Goal: Transaction & Acquisition: Purchase product/service

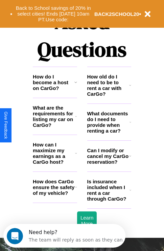
scroll to position [820, 0]
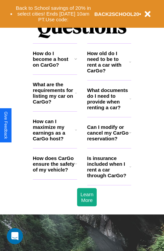
click at [76, 62] on icon at bounding box center [75, 58] width 3 height 5
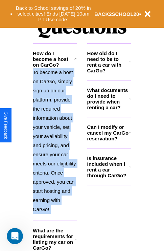
scroll to position [859, 0]
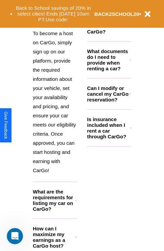
click at [76, 240] on icon at bounding box center [76, 237] width 2 height 5
click at [76, 23] on icon at bounding box center [75, 19] width 3 height 5
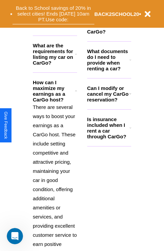
click at [53, 14] on button "Back to School savings of 20% in select cities! Ends [DATE] 10am PT. Use code:" at bounding box center [54, 13] width 82 height 21
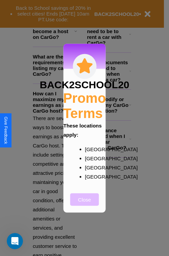
click at [85, 204] on button "Close" at bounding box center [84, 199] width 29 height 13
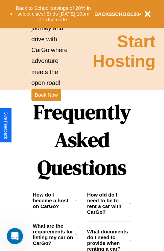
scroll to position [659, 0]
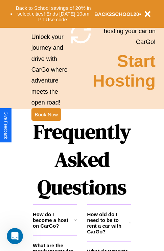
click at [46, 126] on h1 "Frequently Asked Questions" at bounding box center [82, 159] width 99 height 90
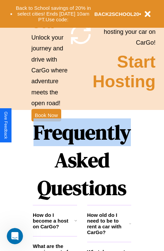
scroll to position [0, 0]
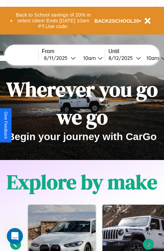
click at [23, 58] on input "text" at bounding box center [12, 58] width 51 height 5
type input "********"
click at [68, 58] on div "[DATE]" at bounding box center [57, 58] width 27 height 6
select select "*"
select select "****"
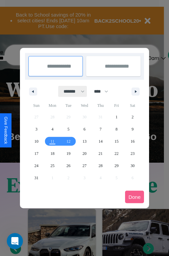
click at [71, 91] on select "******* ******** ***** ***** *** **** **** ****** ********* ******* ******** **…" at bounding box center [73, 91] width 29 height 11
select select "*"
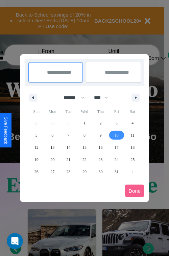
click at [116, 135] on span "10" at bounding box center [117, 135] width 4 height 12
type input "**********"
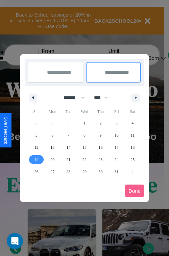
click at [36, 159] on span "19" at bounding box center [37, 160] width 4 height 12
type input "**********"
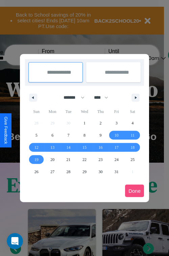
click at [135, 191] on button "Done" at bounding box center [134, 191] width 19 height 13
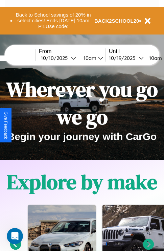
click at [97, 58] on div "10am" at bounding box center [89, 58] width 18 height 6
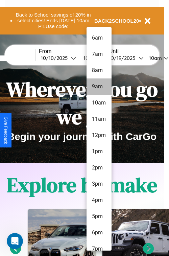
click at [99, 87] on li "9am" at bounding box center [99, 87] width 25 height 16
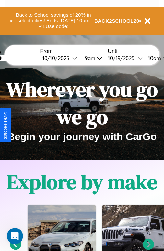
click at [161, 58] on div "10am" at bounding box center [154, 58] width 18 height 6
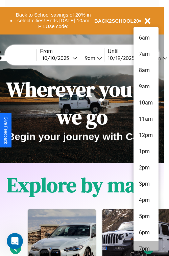
click at [146, 246] on li "7pm" at bounding box center [146, 249] width 25 height 16
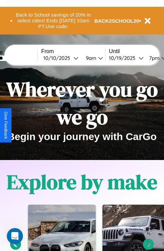
scroll to position [0, 25]
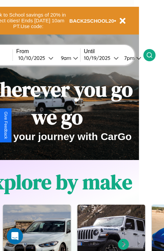
click at [153, 55] on icon at bounding box center [149, 55] width 7 height 7
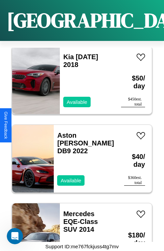
scroll to position [3010, 0]
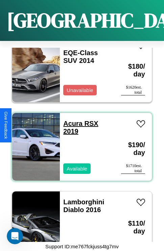
click at [71, 120] on link "Acura RSX 2019" at bounding box center [80, 127] width 35 height 15
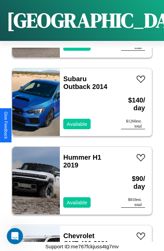
scroll to position [23, 0]
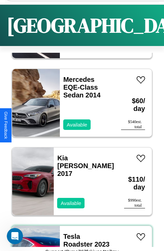
click at [80, 238] on h3 "Tesla Roadster 2023" at bounding box center [87, 241] width 48 height 16
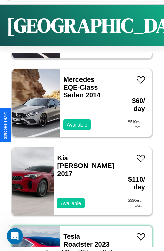
click at [80, 238] on h3 "Tesla Roadster 2023" at bounding box center [87, 241] width 48 height 16
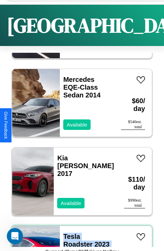
click at [80, 238] on h3 "Tesla Roadster 2023" at bounding box center [87, 241] width 48 height 16
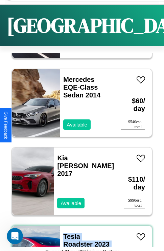
click at [80, 238] on h3 "Tesla Roadster 2023" at bounding box center [87, 241] width 48 height 16
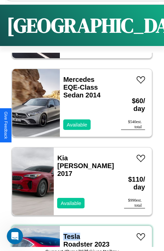
click at [80, 238] on h3 "Tesla Roadster 2023" at bounding box center [87, 241] width 48 height 16
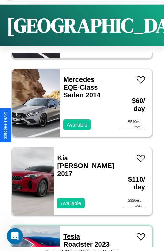
click at [70, 237] on link "Tesla Roadster 2023" at bounding box center [86, 240] width 46 height 15
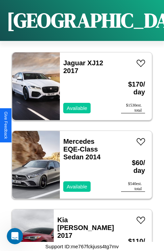
scroll to position [1518, 0]
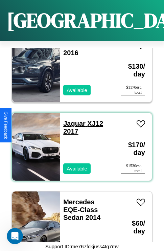
click at [72, 120] on link "Jaguar XJ12 2017" at bounding box center [83, 127] width 40 height 15
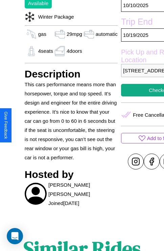
scroll to position [227, 22]
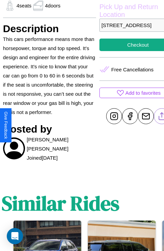
click at [162, 117] on line at bounding box center [162, 115] width 0 height 5
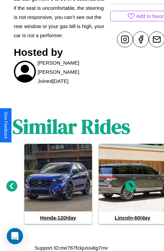
scroll to position [308, 10]
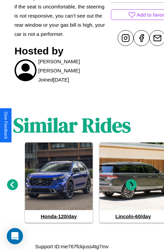
click at [131, 188] on icon at bounding box center [131, 184] width 11 height 11
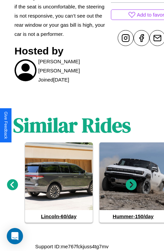
click at [131, 188] on icon at bounding box center [131, 184] width 11 height 11
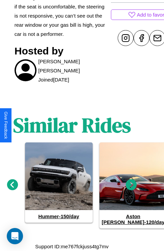
click at [131, 188] on icon at bounding box center [131, 184] width 11 height 11
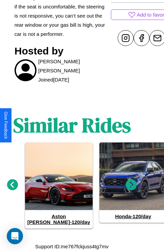
click at [131, 188] on icon at bounding box center [131, 184] width 11 height 11
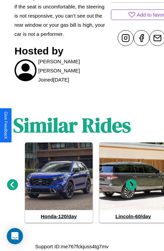
click at [131, 188] on icon at bounding box center [131, 184] width 11 height 11
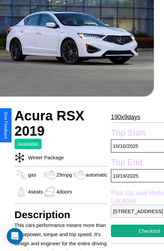
scroll to position [32, 10]
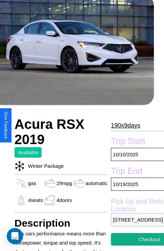
click at [123, 126] on p "190 x 9 days" at bounding box center [125, 125] width 29 height 11
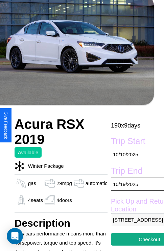
click at [123, 126] on p "190 x 9 days" at bounding box center [125, 125] width 29 height 11
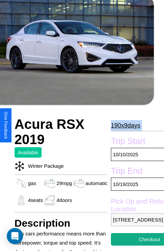
click at [123, 126] on p "190 x 9 days" at bounding box center [125, 125] width 29 height 11
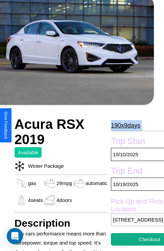
click at [123, 126] on p "190 x 9 days" at bounding box center [125, 125] width 29 height 11
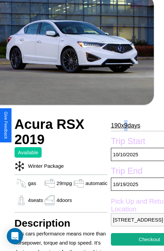
click at [123, 126] on p "190 x 9 days" at bounding box center [125, 125] width 29 height 11
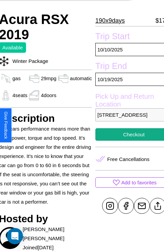
scroll to position [155, 28]
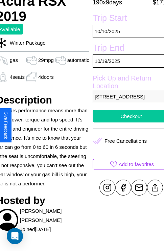
click at [126, 123] on button "Checkout" at bounding box center [131, 116] width 77 height 13
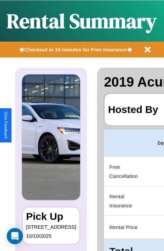
scroll to position [0, 130]
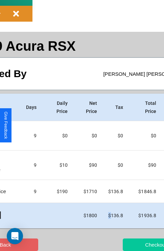
click at [131, 245] on button "Checkout" at bounding box center [156, 245] width 66 height 13
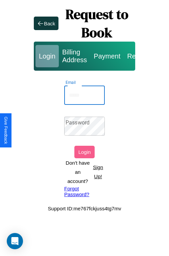
click at [85, 95] on input "Email" at bounding box center [84, 95] width 41 height 19
type input "**********"
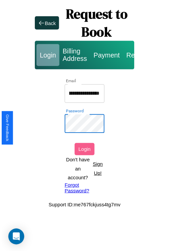
scroll to position [0, 0]
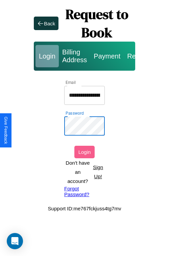
click at [85, 152] on button "Login" at bounding box center [84, 152] width 20 height 13
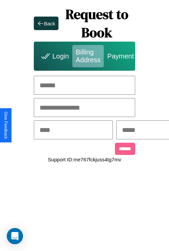
click at [85, 85] on input "text" at bounding box center [85, 85] width 102 height 19
type input "**********"
click at [84, 131] on input "text" at bounding box center [73, 130] width 79 height 19
type input "********"
click at [154, 131] on input "text" at bounding box center [155, 130] width 79 height 19
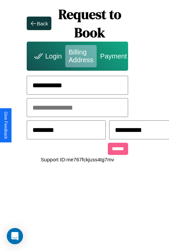
scroll to position [0, 175]
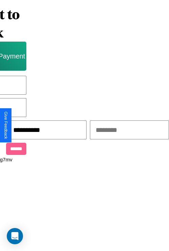
type input "**********"
click at [119, 131] on input "text" at bounding box center [129, 130] width 79 height 19
type input "*****"
click at [10, 150] on input "******" at bounding box center [16, 149] width 20 height 12
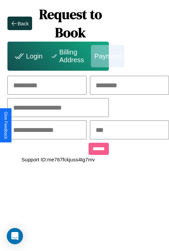
click at [32, 85] on input "text" at bounding box center [46, 85] width 79 height 19
type input "*****"
click at [132, 85] on input "text" at bounding box center [129, 85] width 79 height 19
type input "*****"
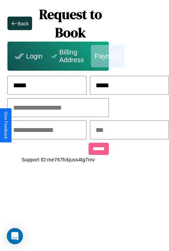
click at [45, 108] on input "text" at bounding box center [58, 107] width 102 height 19
type input "**********"
click at [46, 131] on input "text" at bounding box center [46, 130] width 79 height 19
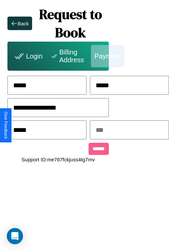
type input "*****"
click at [132, 131] on input "text" at bounding box center [129, 130] width 79 height 19
type input "***"
click at [89, 150] on input "******" at bounding box center [99, 149] width 20 height 12
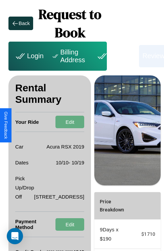
scroll to position [102, 24]
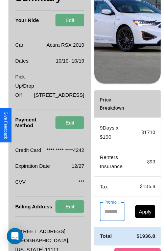
click at [100, 221] on input "Promo Code" at bounding box center [108, 211] width 17 height 19
type input "**********"
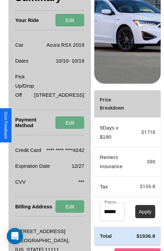
click at [135, 218] on button "Apply" at bounding box center [145, 211] width 20 height 13
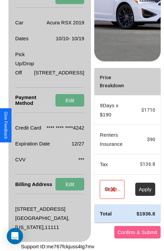
scroll to position [154, 24]
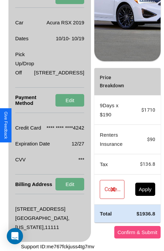
click at [118, 232] on button "Confirm & Submit" at bounding box center [137, 232] width 47 height 13
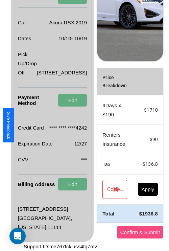
scroll to position [0, 24]
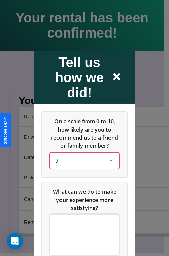
click at [83, 165] on div "9" at bounding box center [79, 160] width 47 height 8
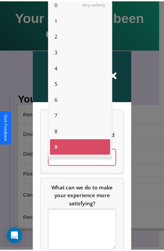
scroll to position [17, 0]
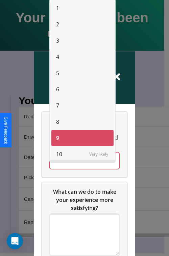
click at [59, 154] on span "10" at bounding box center [59, 154] width 6 height 8
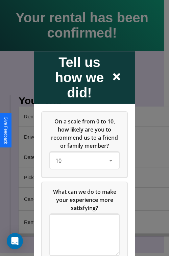
click at [117, 77] on icon at bounding box center [116, 76] width 7 height 7
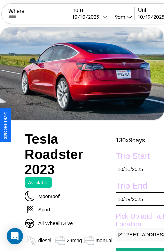
scroll to position [15, 0]
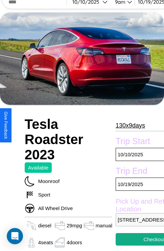
click at [128, 125] on p "130 x 9 days" at bounding box center [130, 125] width 29 height 11
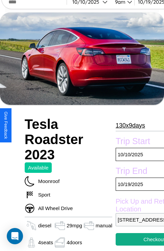
click at [128, 125] on p "130 x 9 days" at bounding box center [130, 125] width 29 height 11
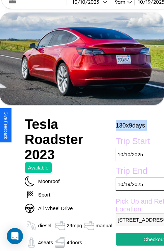
click at [128, 125] on p "130 x 9 days" at bounding box center [130, 125] width 29 height 11
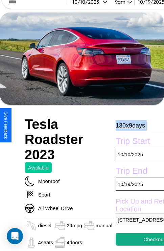
click at [128, 125] on p "130 x 9 days" at bounding box center [130, 125] width 29 height 11
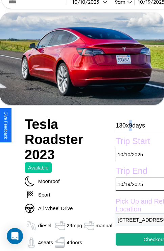
click at [128, 125] on p "130 x 9 days" at bounding box center [130, 125] width 29 height 11
